Goal: Task Accomplishment & Management: Manage account settings

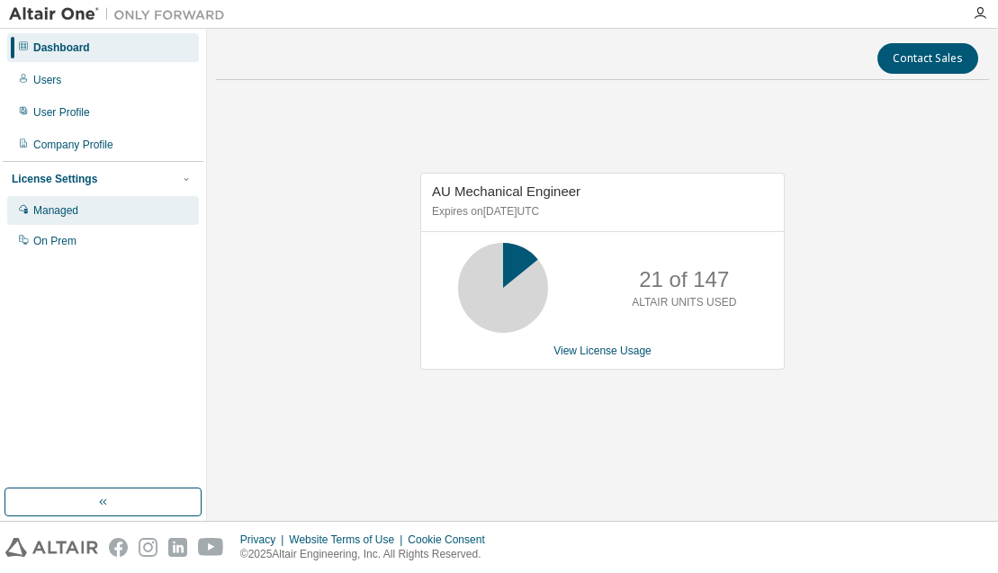
click at [67, 212] on div "Managed" at bounding box center [55, 210] width 45 height 14
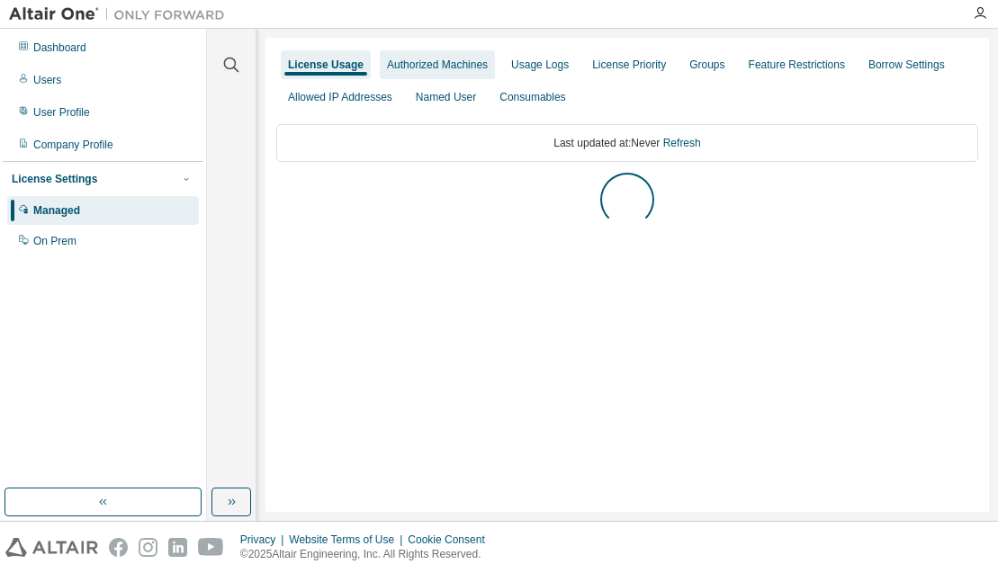
click at [438, 68] on div "Authorized Machines" at bounding box center [437, 65] width 101 height 14
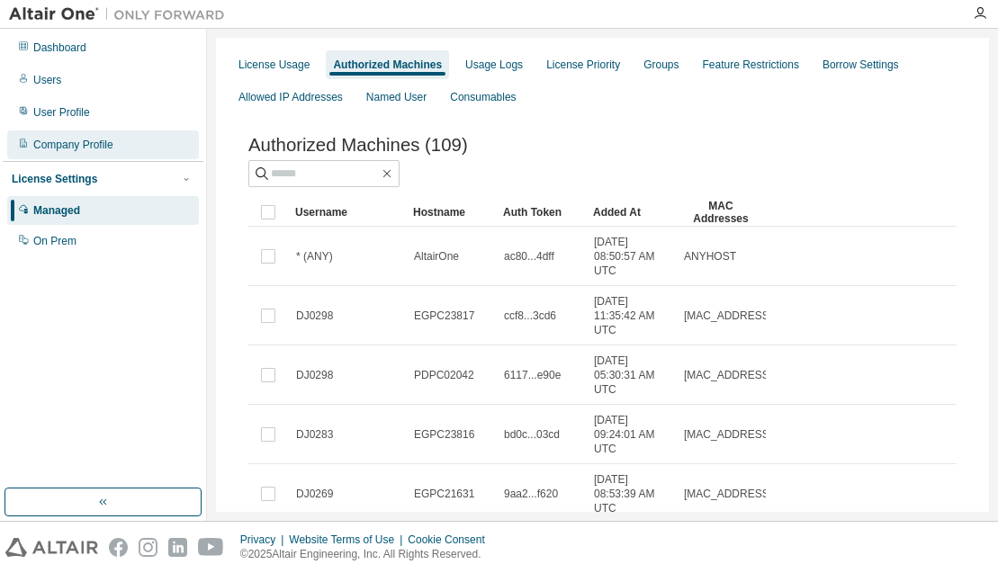
click at [131, 143] on div "Company Profile" at bounding box center [103, 145] width 192 height 29
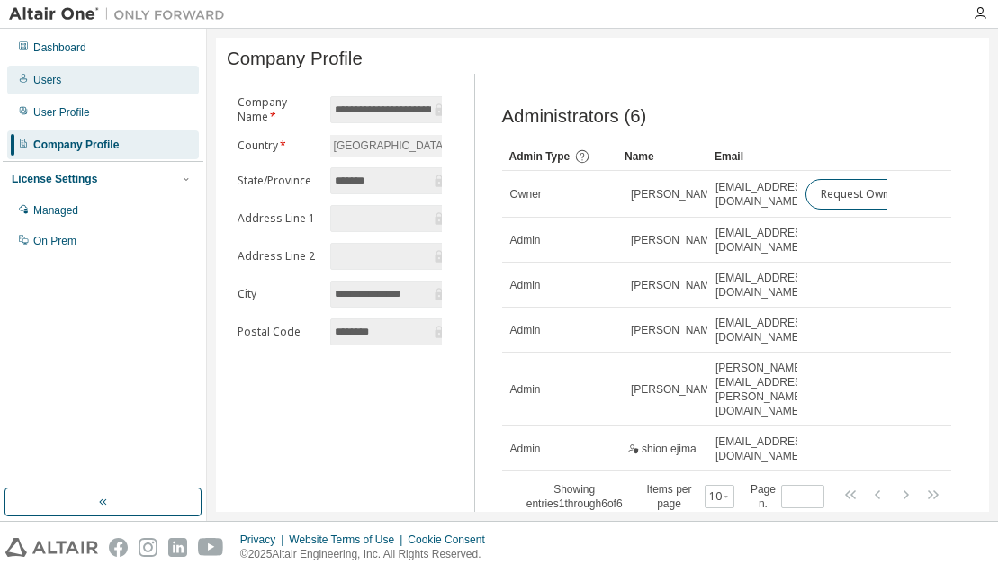
click at [122, 86] on div "Users" at bounding box center [103, 80] width 192 height 29
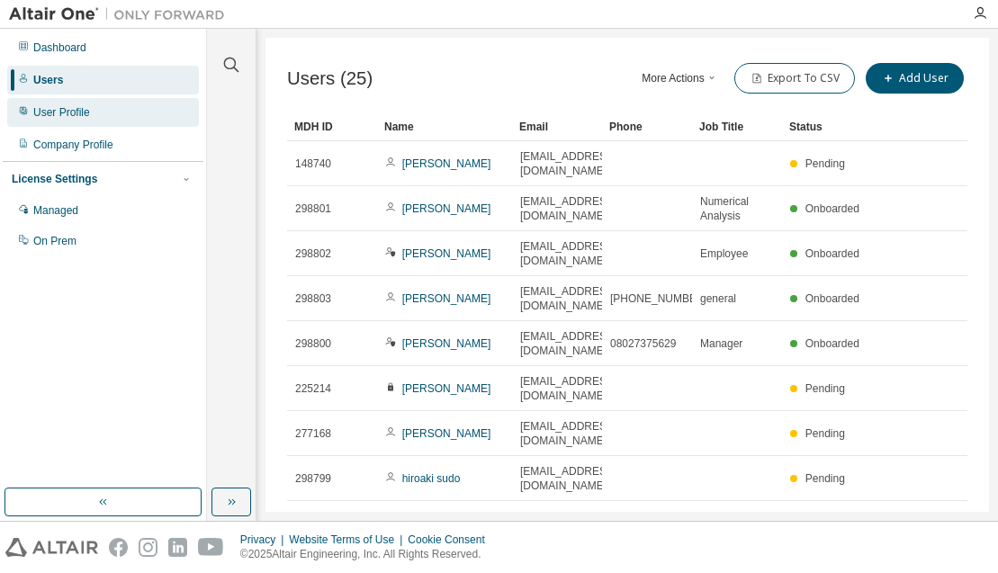
click at [112, 110] on div "User Profile" at bounding box center [103, 112] width 192 height 29
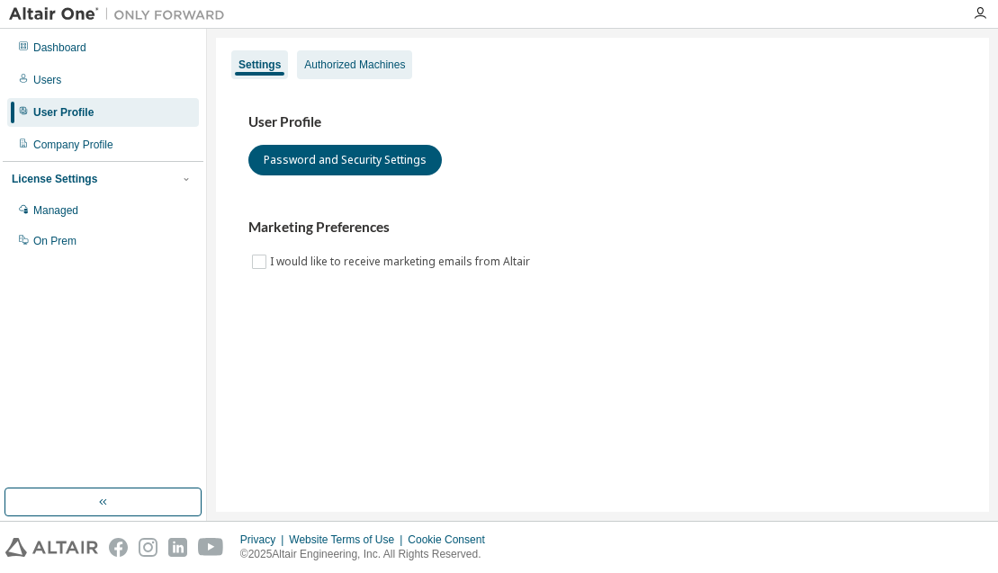
click at [356, 66] on div "Authorized Machines" at bounding box center [354, 65] width 101 height 14
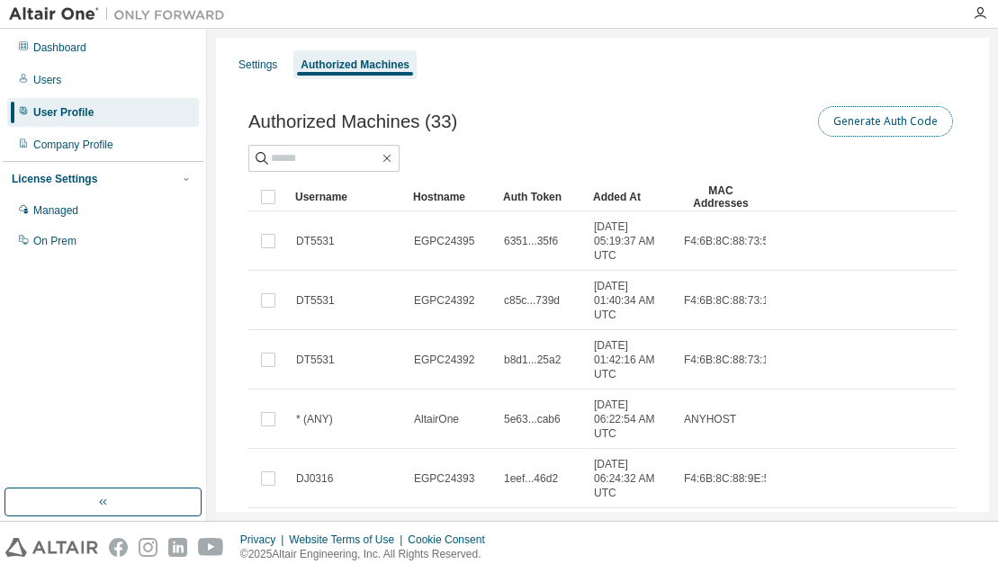
click at [880, 125] on button "Generate Auth Code" at bounding box center [885, 121] width 135 height 31
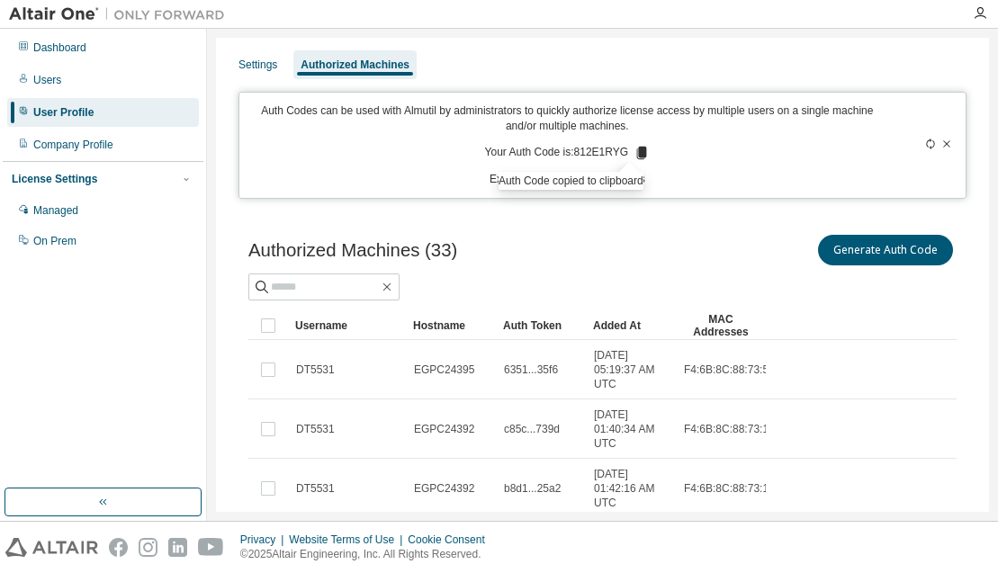
click at [157, 340] on div "Dashboard Users User Profile Company Profile License Settings Managed On Prem" at bounding box center [103, 259] width 201 height 455
click at [770, 55] on div "Settings Authorized Machines" at bounding box center [603, 65] width 752 height 32
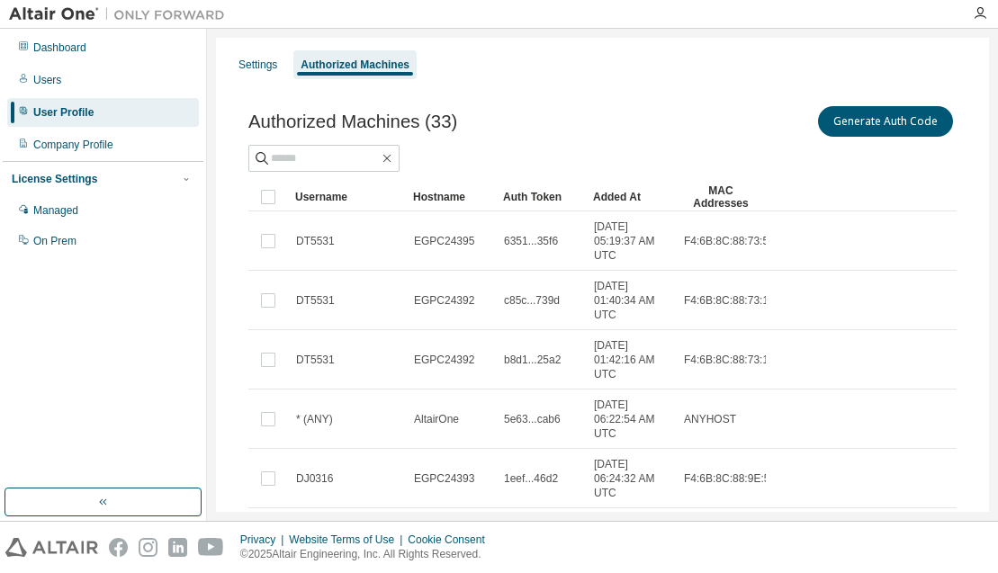
click at [114, 391] on div "Dashboard Users User Profile Company Profile License Settings Managed On Prem" at bounding box center [103, 259] width 201 height 455
drag, startPoint x: 109, startPoint y: 406, endPoint x: 113, endPoint y: 381, distance: 25.5
click at [109, 402] on div "Dashboard Users User Profile Company Profile License Settings Managed On Prem" at bounding box center [103, 259] width 201 height 455
